Goal: Transaction & Acquisition: Purchase product/service

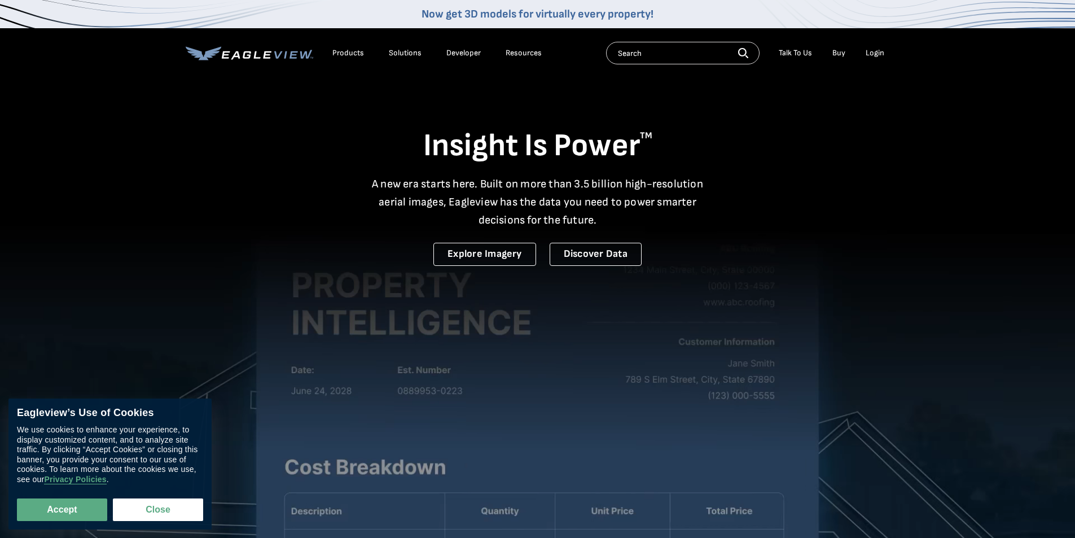
click at [882, 53] on div "Login" at bounding box center [875, 53] width 19 height 10
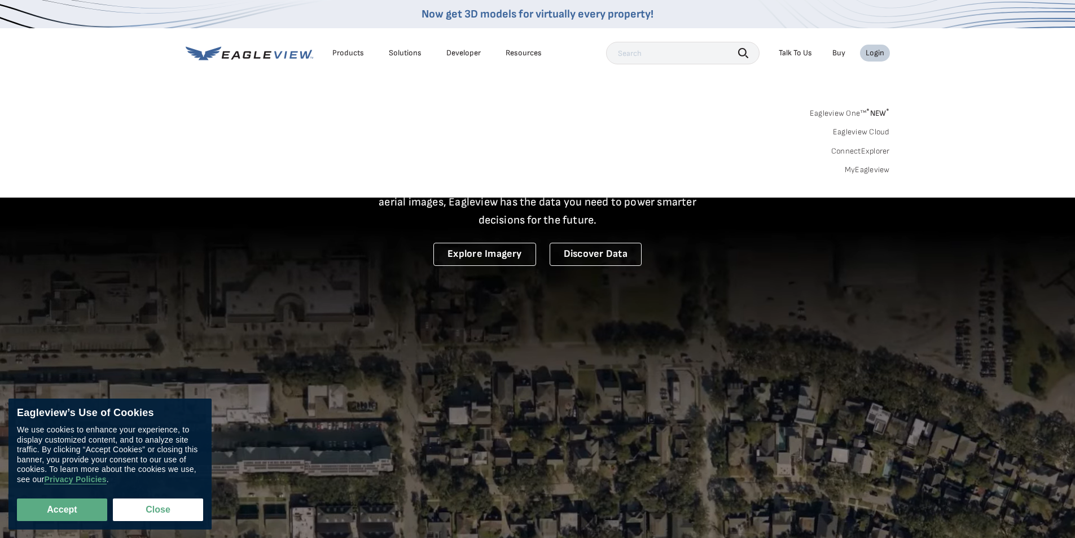
click at [878, 53] on div "Login" at bounding box center [875, 53] width 19 height 10
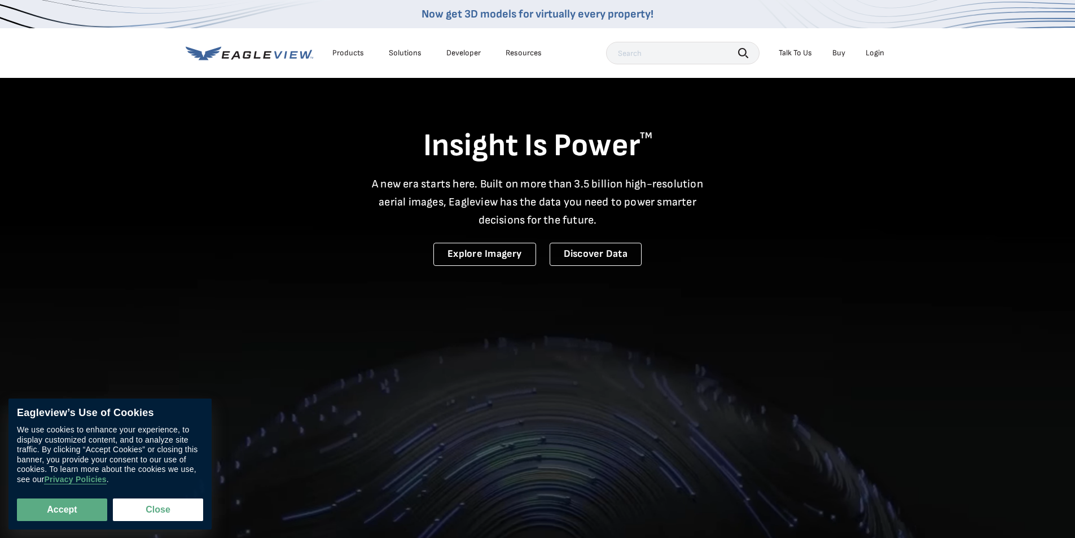
drag, startPoint x: 878, startPoint y: 53, endPoint x: 884, endPoint y: 53, distance: 6.8
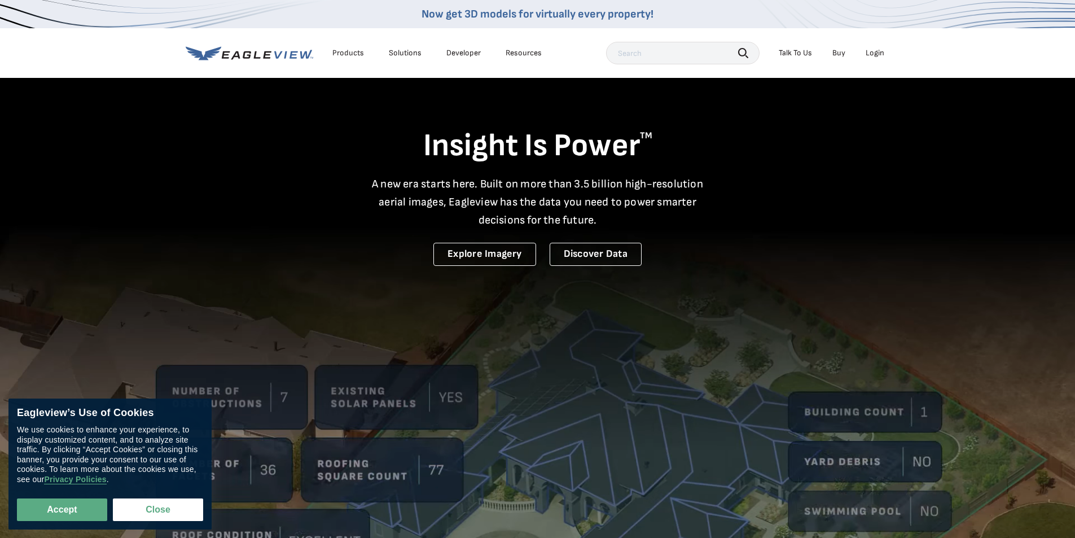
click at [878, 53] on div "Login" at bounding box center [875, 53] width 19 height 10
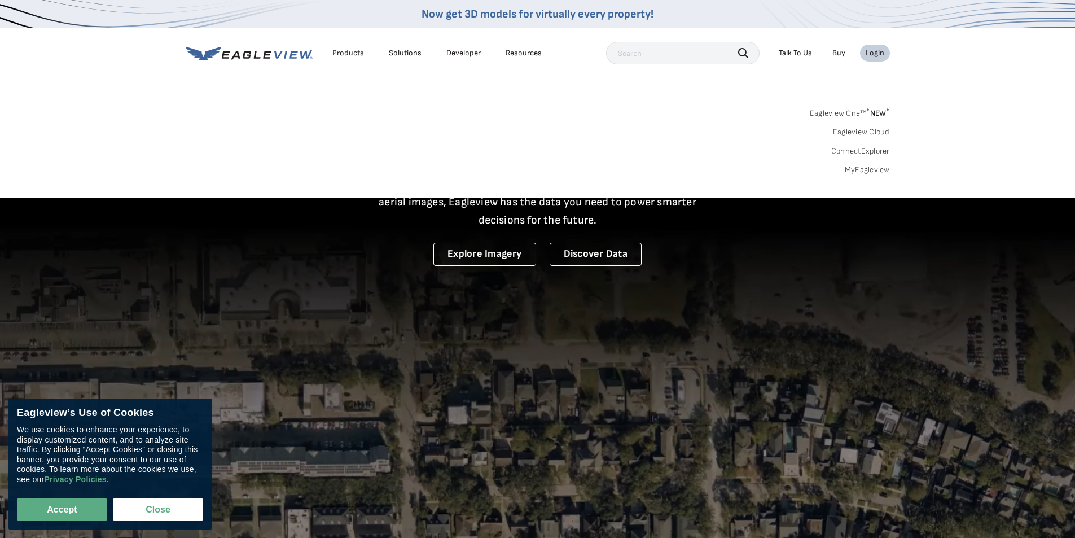
click at [867, 172] on link "MyEagleview" at bounding box center [867, 170] width 45 height 10
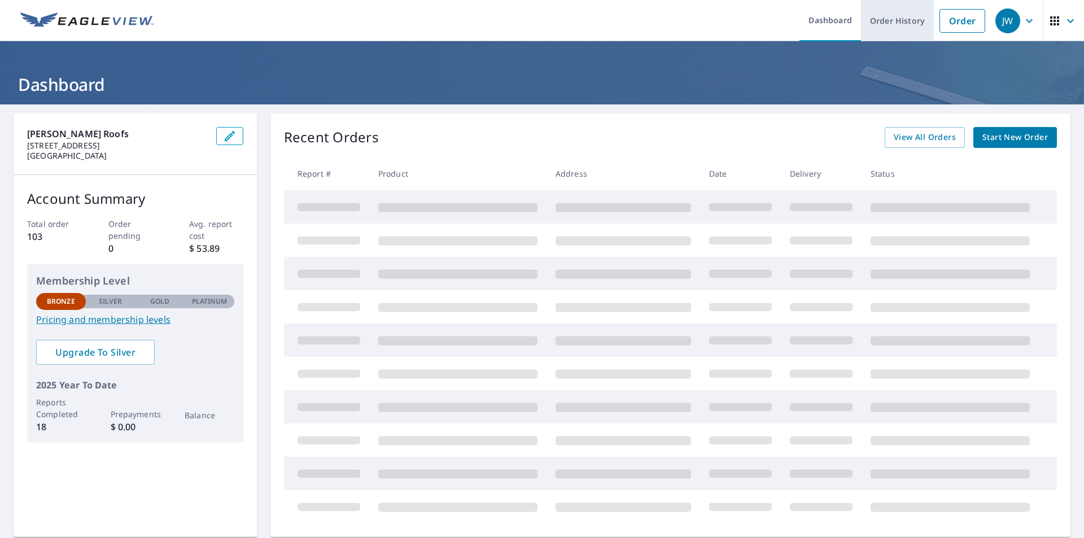
click at [869, 19] on link "Order History" at bounding box center [897, 20] width 73 height 41
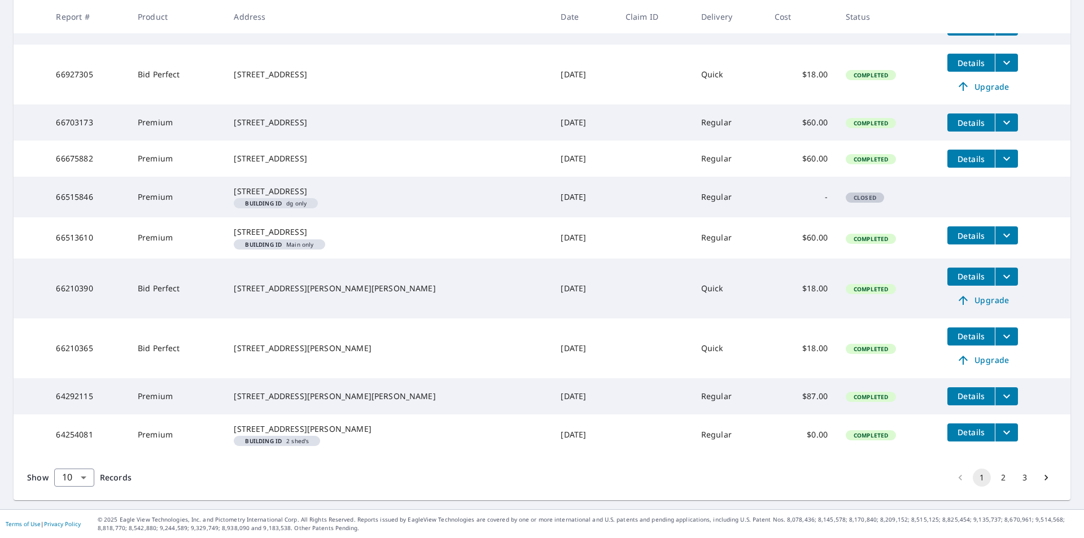
scroll to position [293, 0]
click at [72, 471] on body "JW JW Dashboard Order History Order JW Dashboard / Order History Order History …" at bounding box center [542, 269] width 1084 height 538
click at [71, 510] on li "100" at bounding box center [74, 514] width 40 height 20
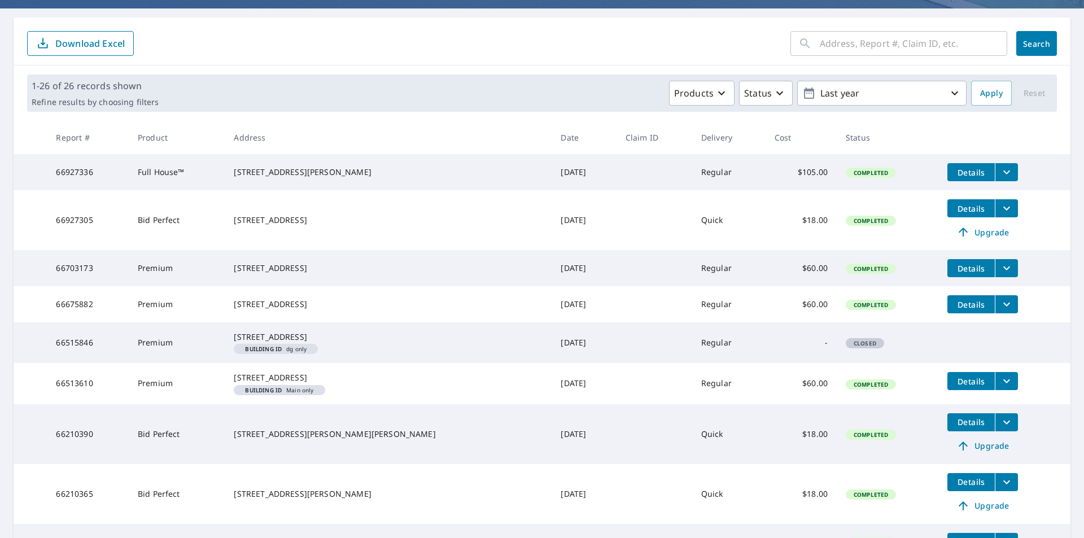
scroll to position [73, 0]
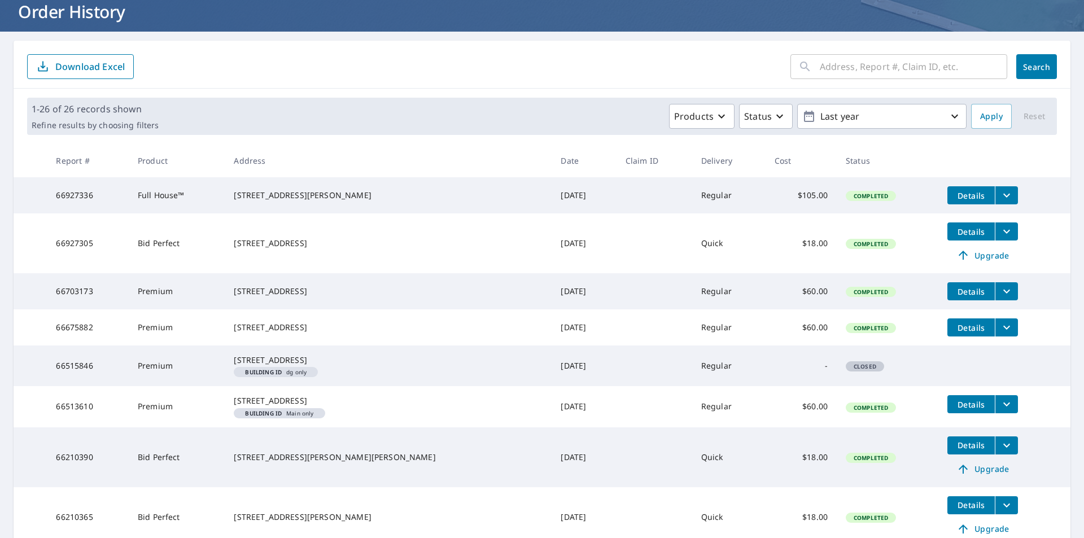
drag, startPoint x: 199, startPoint y: 68, endPoint x: 207, endPoint y: 69, distance: 7.9
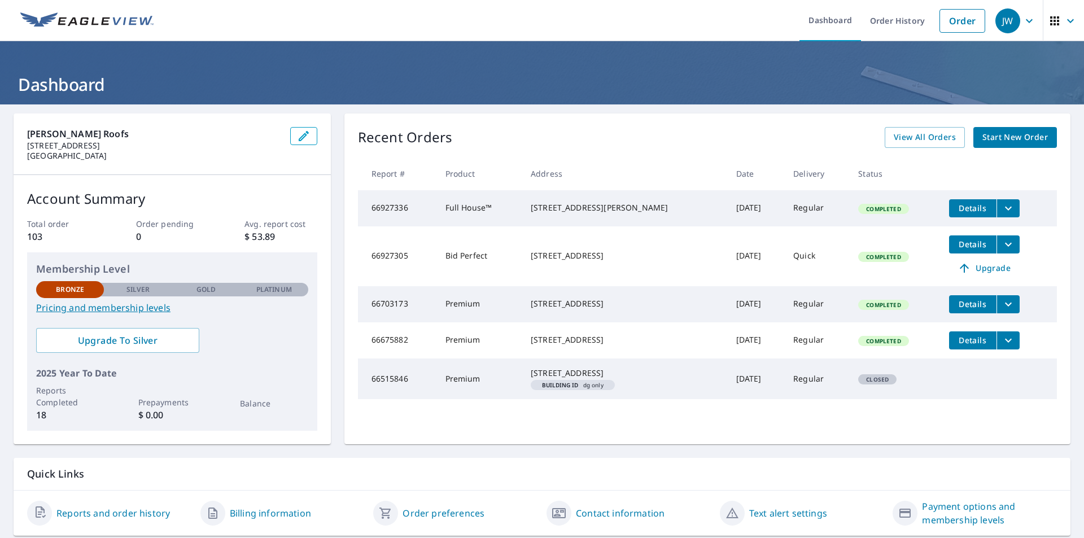
click at [1000, 143] on span "Start New Order" at bounding box center [1014, 137] width 65 height 14
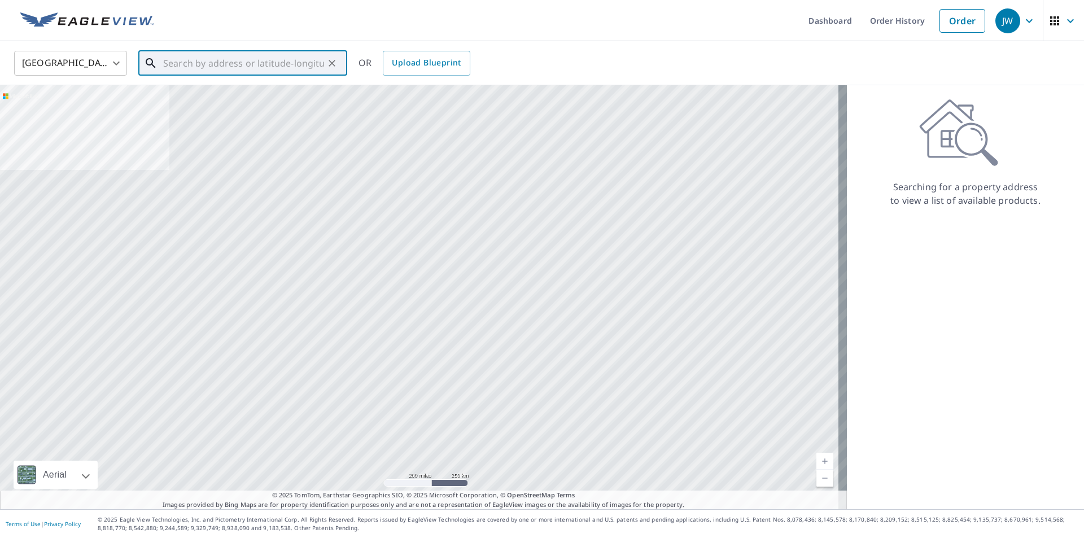
click at [276, 58] on input "text" at bounding box center [243, 63] width 161 height 32
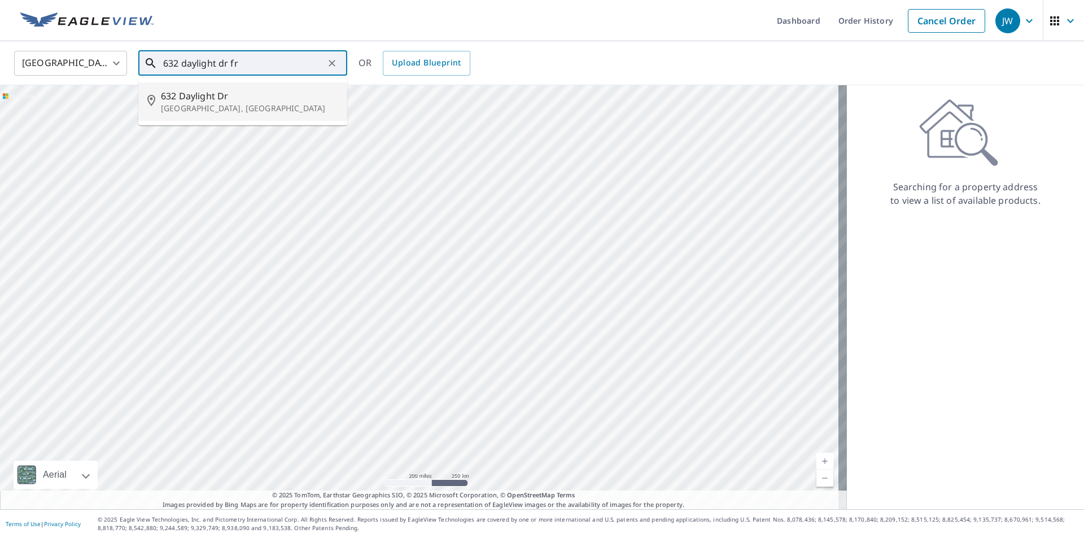
click at [249, 107] on p "Frisco, TX 75036" at bounding box center [249, 108] width 177 height 11
type input "632 Daylight Dr Frisco, TX 75036"
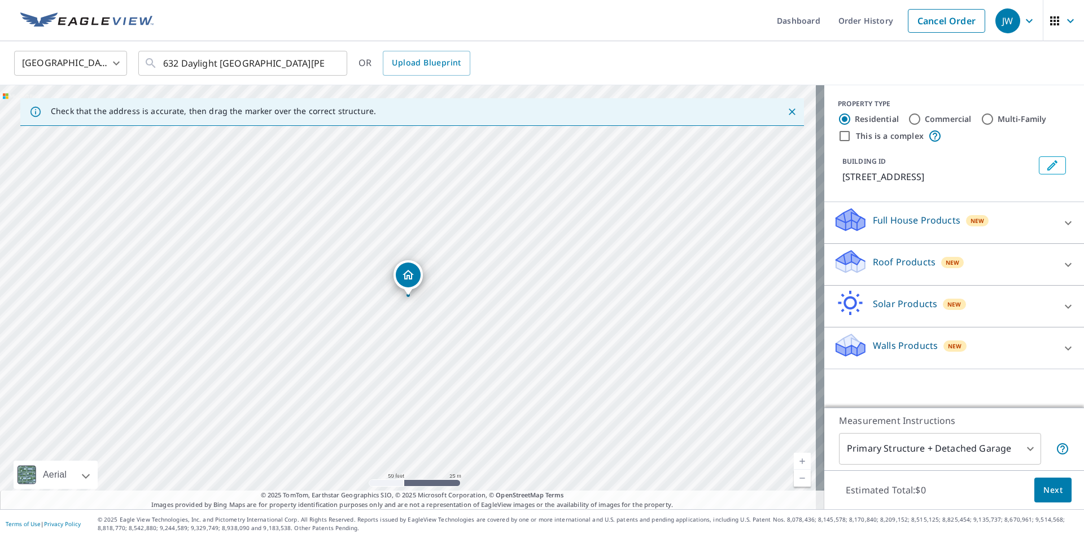
click at [893, 262] on p "Roof Products" at bounding box center [904, 262] width 63 height 14
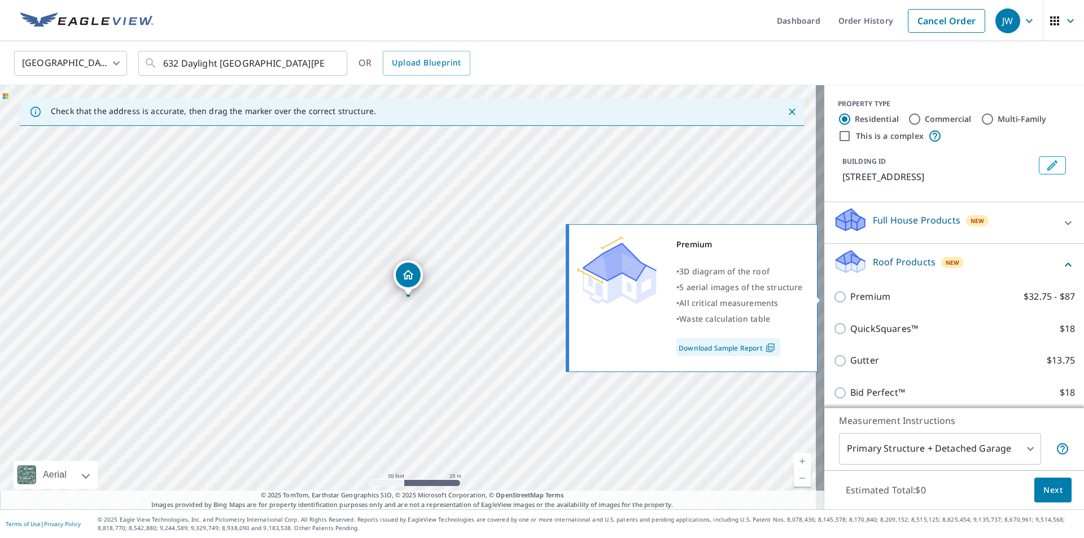
click at [857, 300] on p "Premium" at bounding box center [870, 297] width 40 height 14
click at [850, 300] on input "Premium $32.75 - $87" at bounding box center [841, 297] width 17 height 14
checkbox input "true"
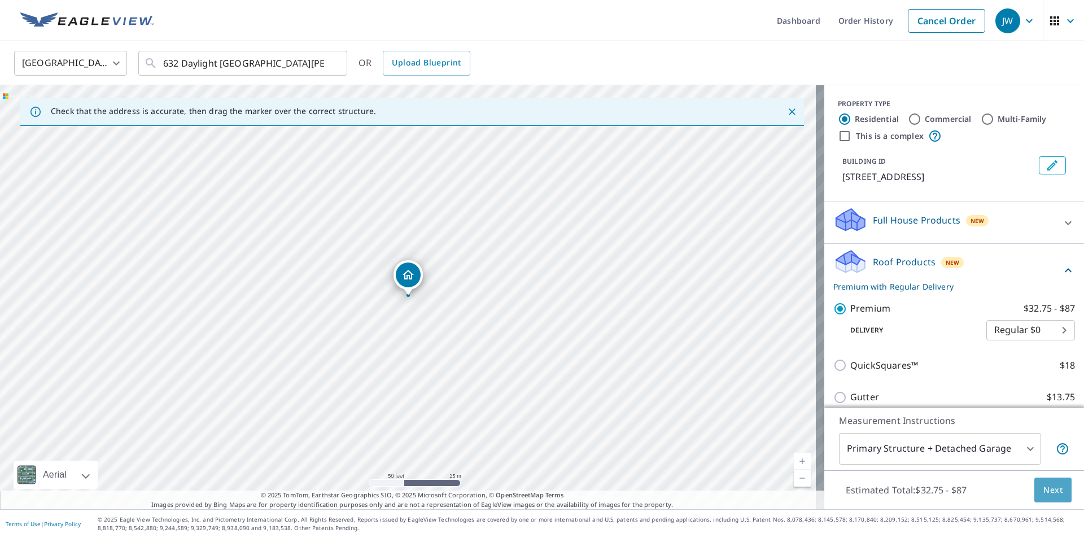
click at [1050, 498] on button "Next" at bounding box center [1052, 489] width 37 height 25
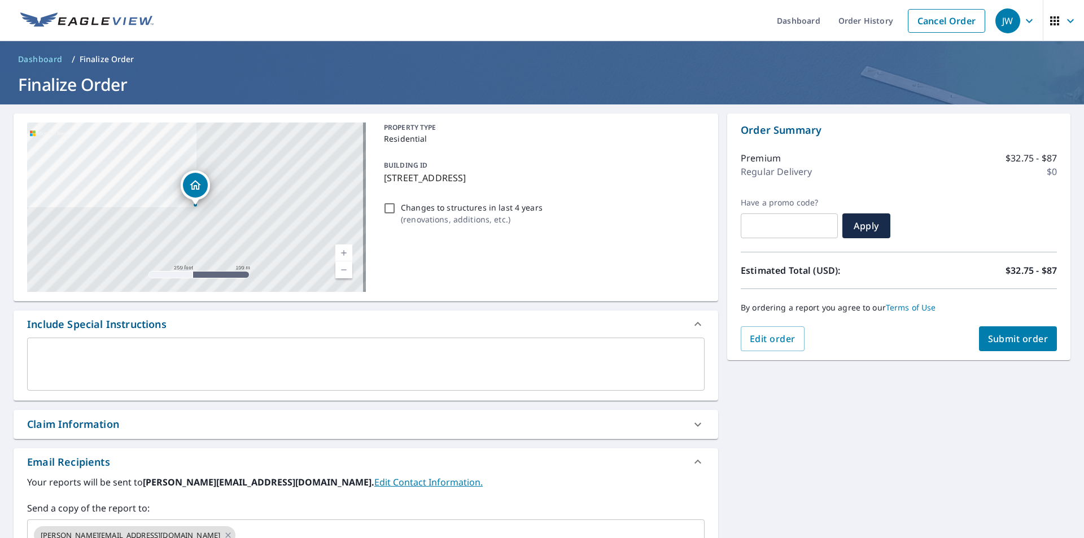
click at [997, 344] on span "Submit order" at bounding box center [1018, 338] width 60 height 12
